Goal: Task Accomplishment & Management: Manage account settings

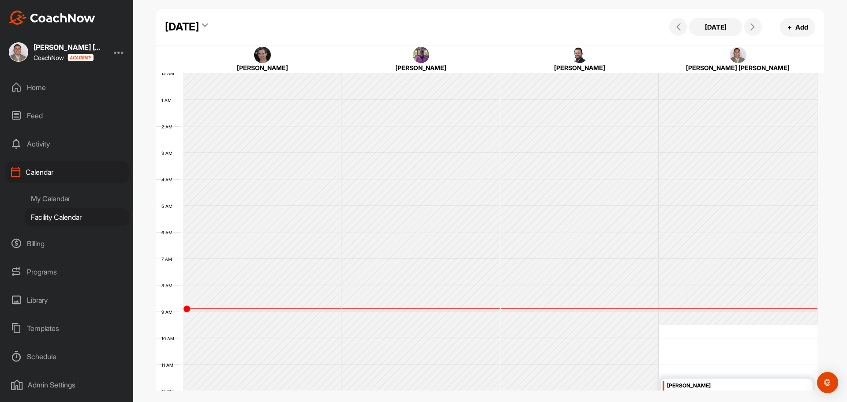
scroll to position [153, 0]
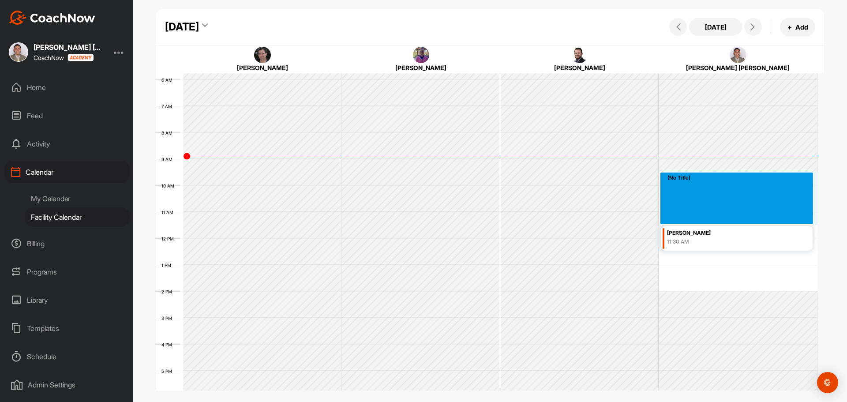
drag, startPoint x: 705, startPoint y: 174, endPoint x: 698, endPoint y: 217, distance: 43.7
click at [698, 217] on div "12 AM 1 AM 2 AM 3 AM 4 AM 5 AM 6 AM 7 AM 8 AM 9 AM 10 AM 11 AM 12 PM 1 PM 2 PM …" at bounding box center [486, 238] width 661 height 635
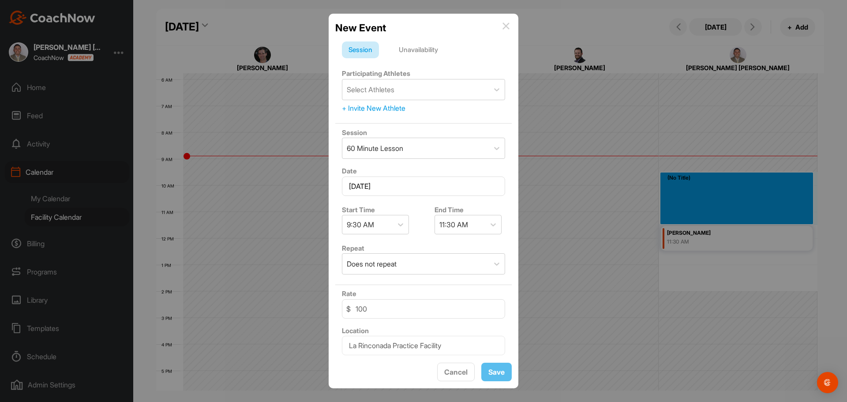
click at [433, 50] on div "Unavailability" at bounding box center [418, 49] width 53 height 17
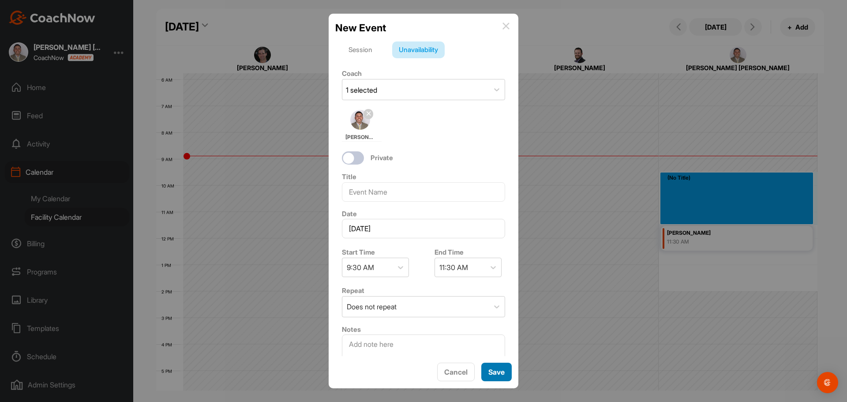
click at [502, 369] on button "Save" at bounding box center [496, 372] width 30 height 19
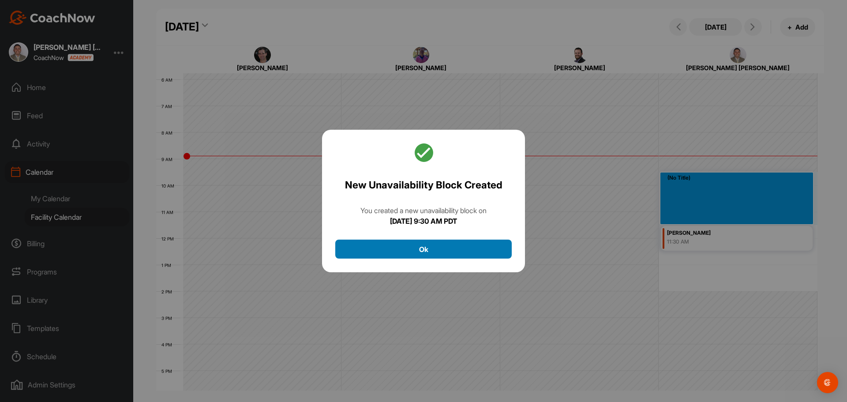
click at [490, 253] on button "Ok" at bounding box center [423, 249] width 176 height 19
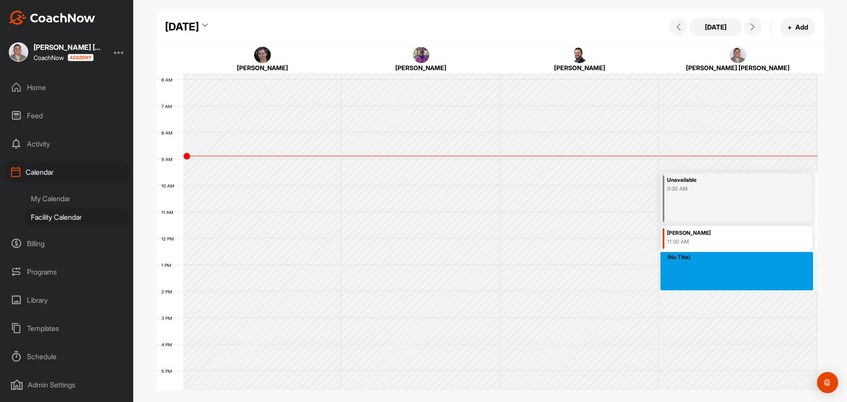
drag, startPoint x: 705, startPoint y: 253, endPoint x: 702, endPoint y: 281, distance: 28.4
click at [702, 281] on div "12 AM 1 AM 2 AM 3 AM 4 AM 5 AM 6 AM 7 AM 8 AM 9 AM 10 AM 11 AM 12 PM 1 PM 2 PM …" at bounding box center [486, 238] width 661 height 635
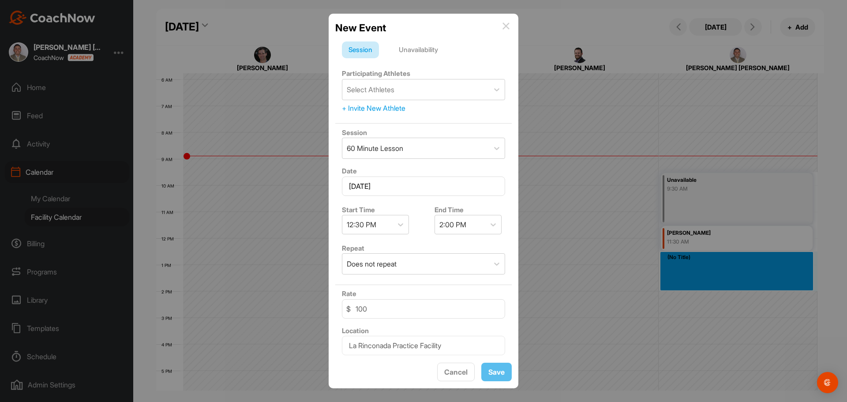
click at [431, 47] on div "Unavailability" at bounding box center [418, 49] width 53 height 17
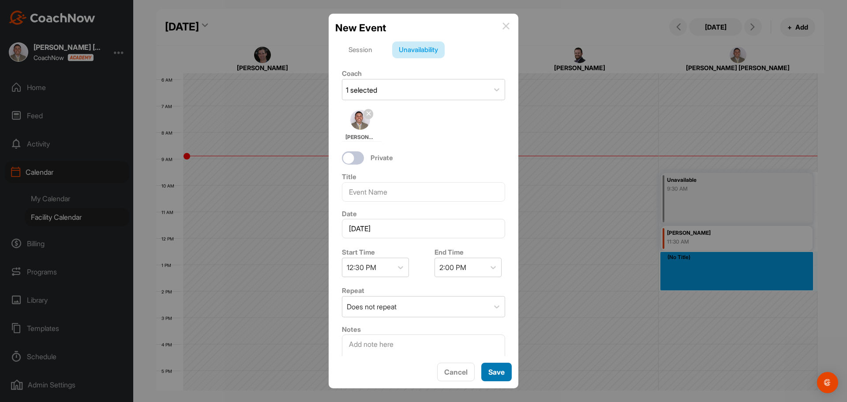
click at [497, 369] on button "Save" at bounding box center [496, 372] width 30 height 19
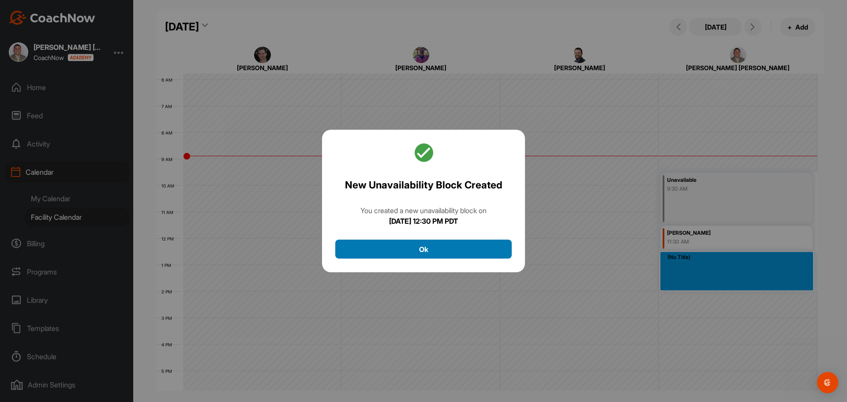
click at [422, 245] on button "Ok" at bounding box center [423, 249] width 176 height 19
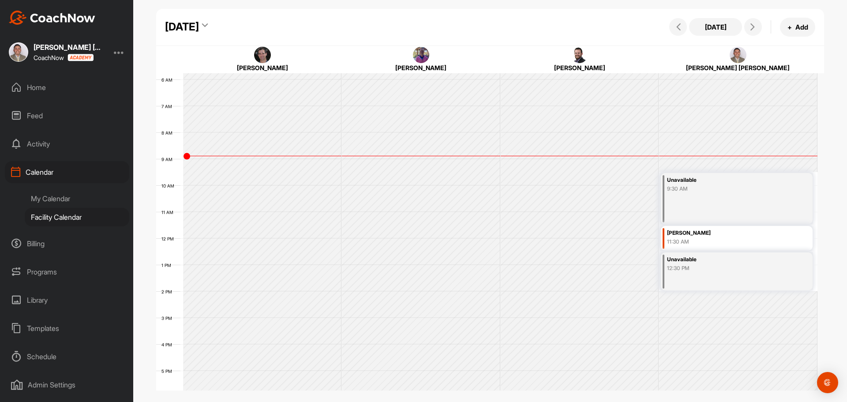
click at [59, 195] on div "My Calendar" at bounding box center [77, 198] width 105 height 19
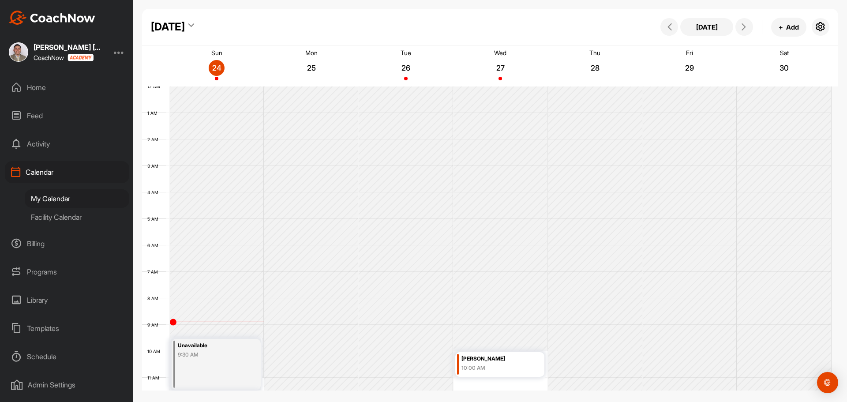
scroll to position [153, 0]
